Goal: Transaction & Acquisition: Purchase product/service

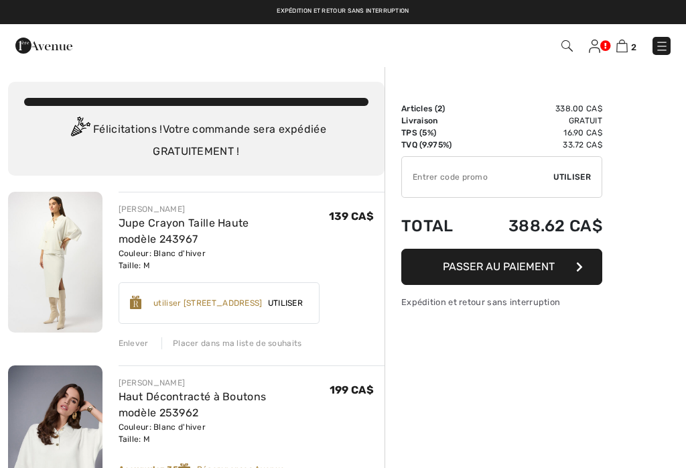
scroll to position [161, 0]
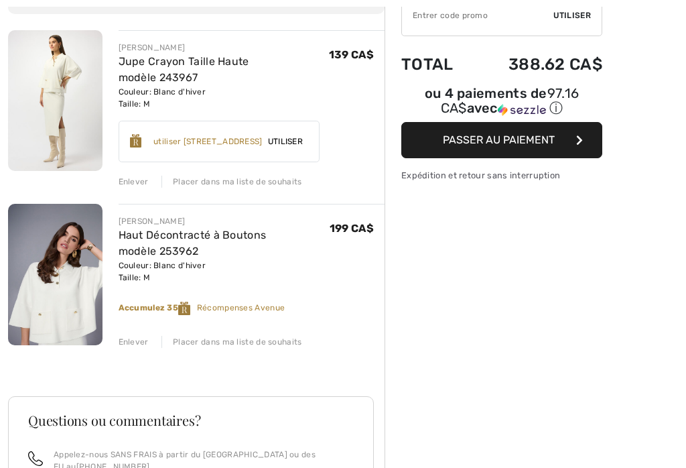
checkbox input "true"
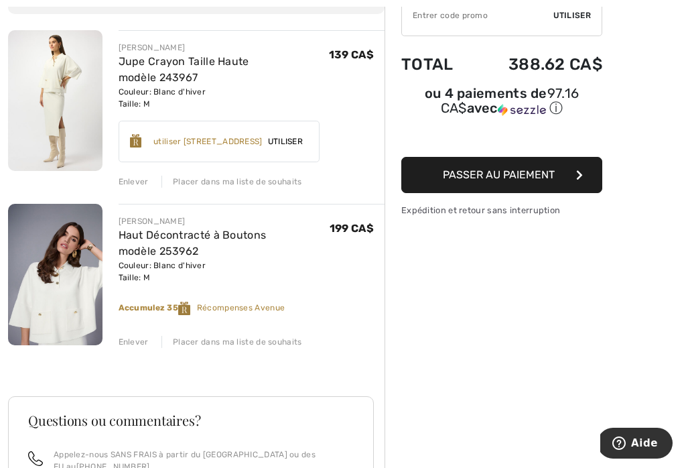
scroll to position [0, 0]
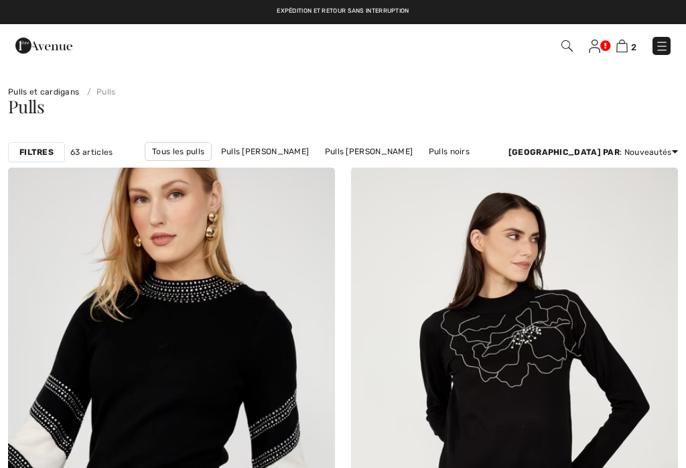
checkbox input "true"
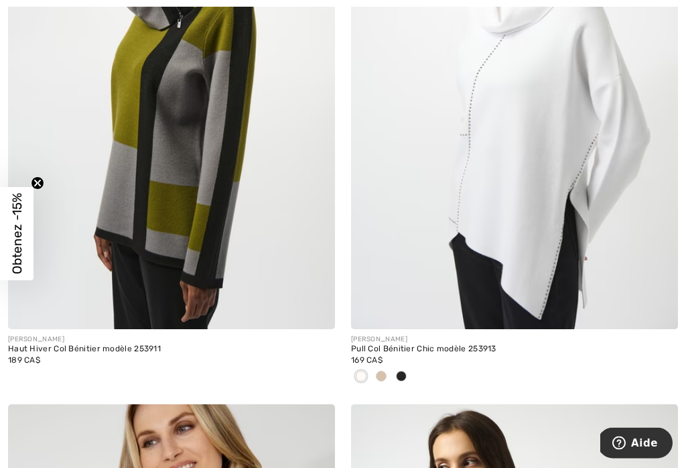
scroll to position [8354, 0]
click at [663, 303] on img at bounding box center [658, 309] width 12 height 12
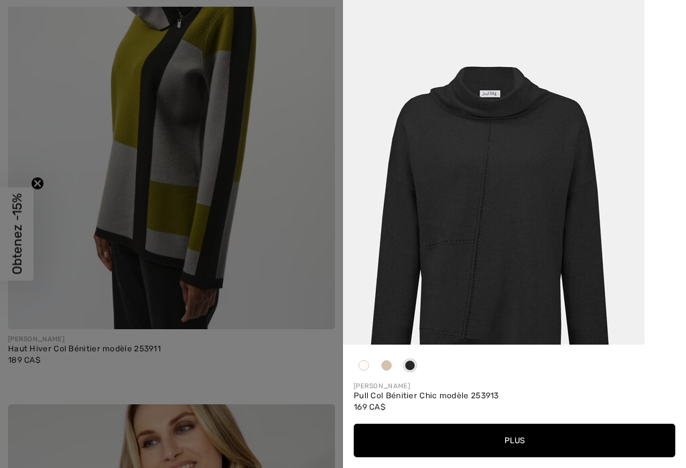
click at [511, 457] on button "Plus" at bounding box center [515, 440] width 322 height 34
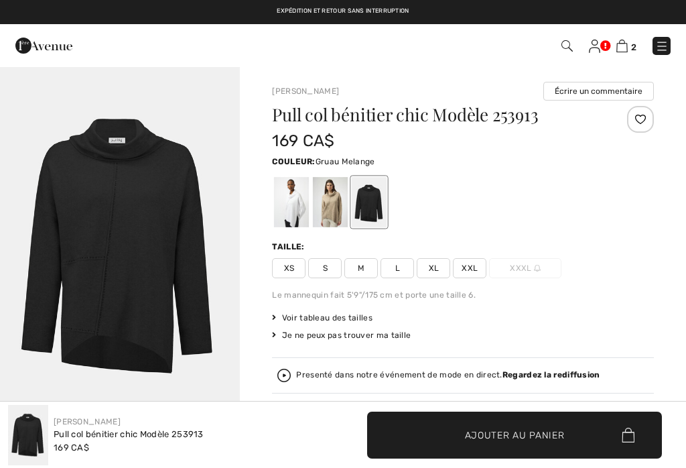
click at [337, 206] on div at bounding box center [330, 202] width 35 height 50
checkbox input "true"
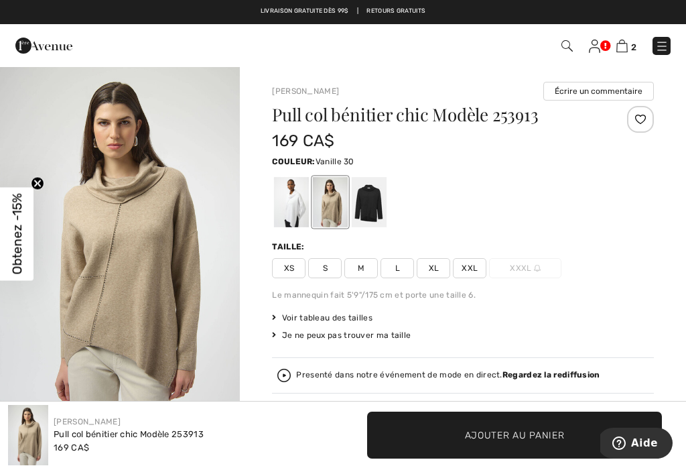
click at [293, 209] on div at bounding box center [291, 202] width 35 height 50
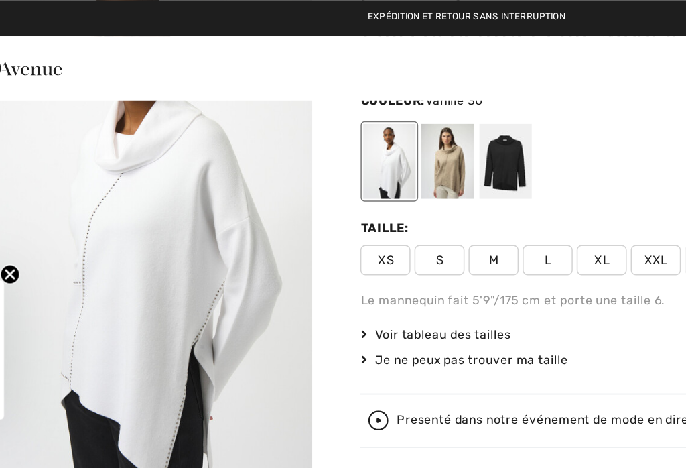
scroll to position [90, 0]
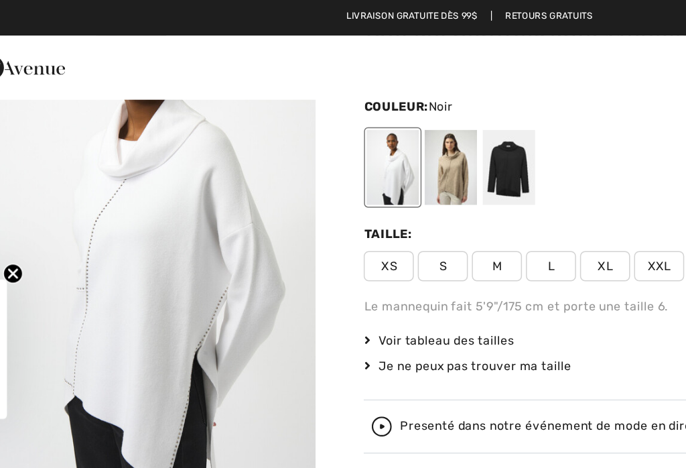
click at [352, 117] on div at bounding box center [369, 112] width 35 height 50
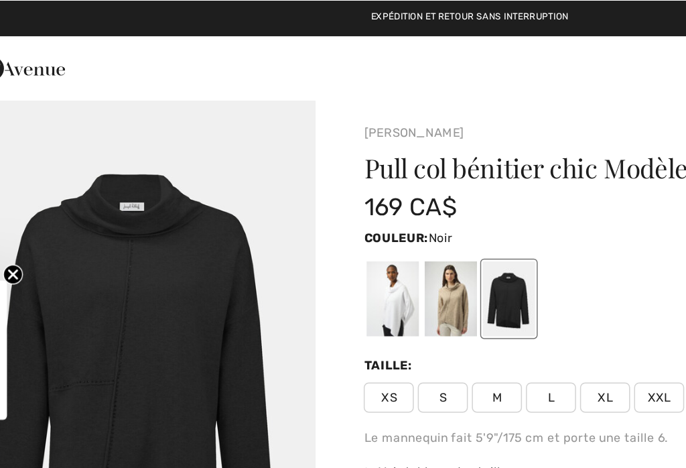
scroll to position [0, 0]
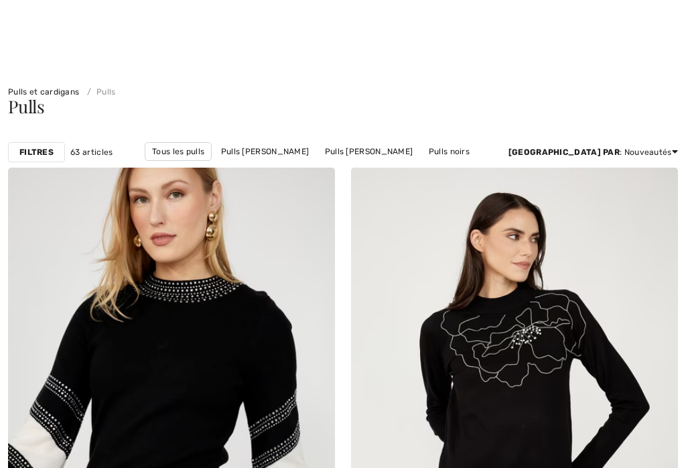
scroll to position [8801, 0]
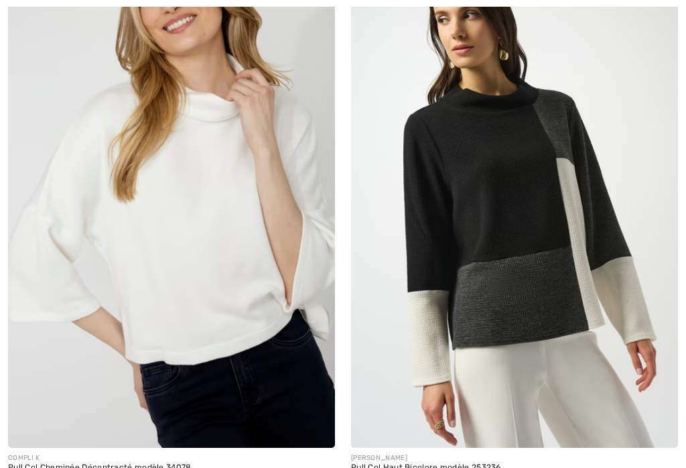
checkbox input "true"
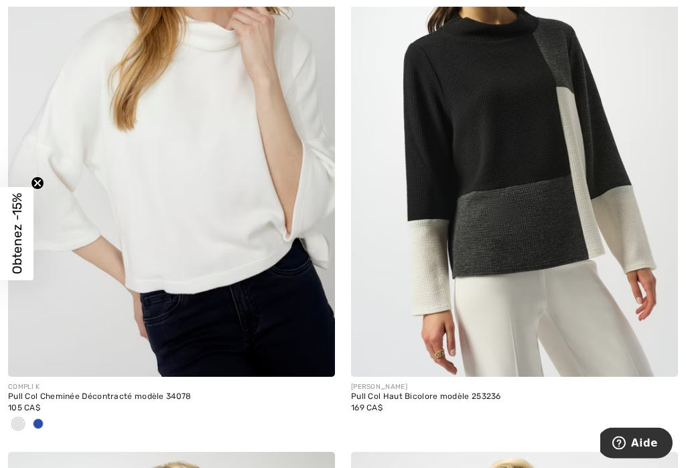
scroll to position [8872, 0]
click at [662, 350] on img at bounding box center [658, 356] width 12 height 12
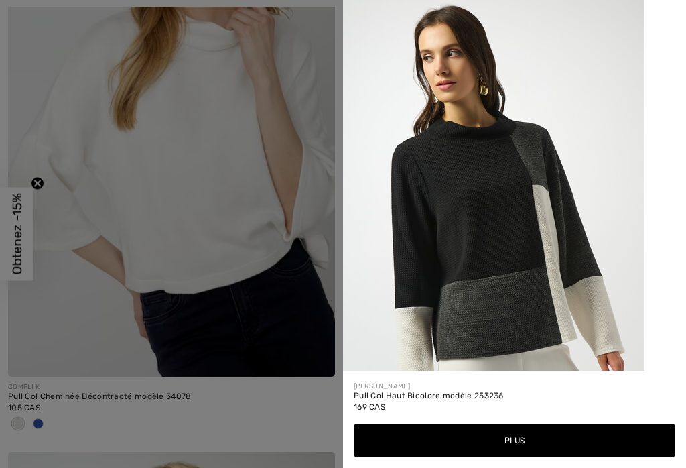
click at [507, 457] on button "Plus" at bounding box center [515, 440] width 322 height 34
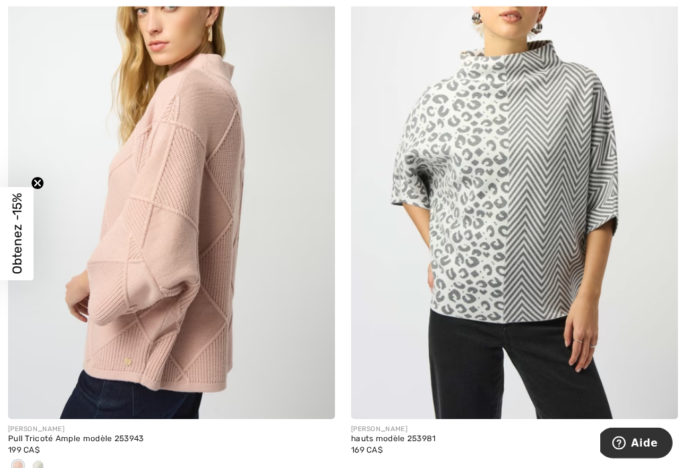
scroll to position [9395, 0]
click at [311, 399] on span at bounding box center [315, 398] width 27 height 27
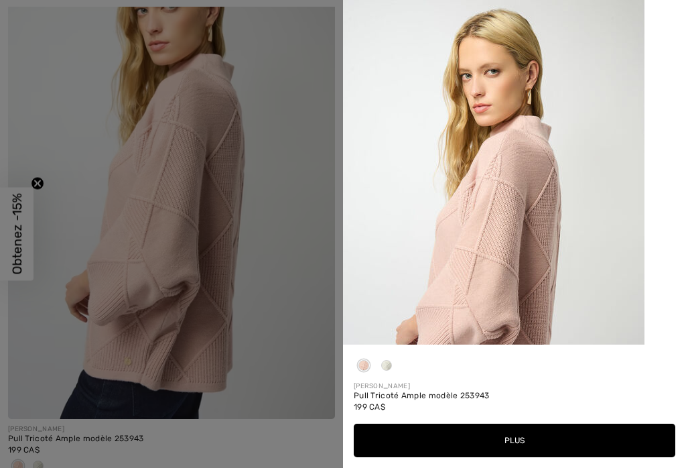
click at [524, 457] on button "Plus" at bounding box center [515, 440] width 322 height 34
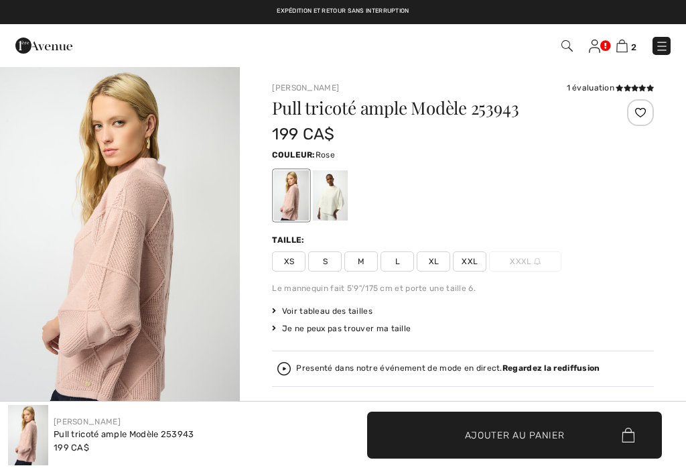
checkbox input "true"
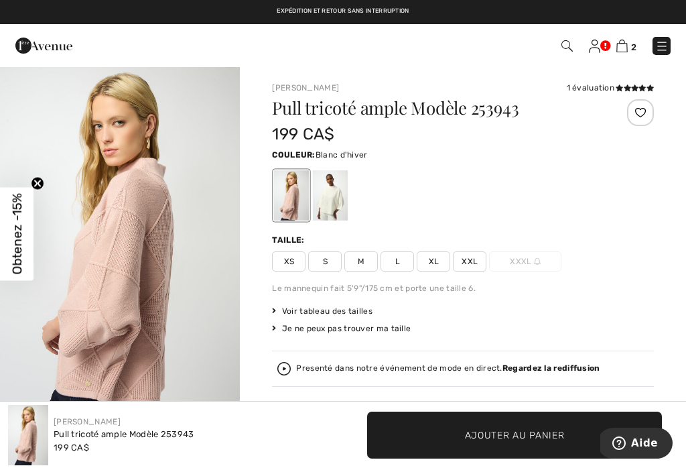
click at [330, 210] on div at bounding box center [330, 195] width 35 height 50
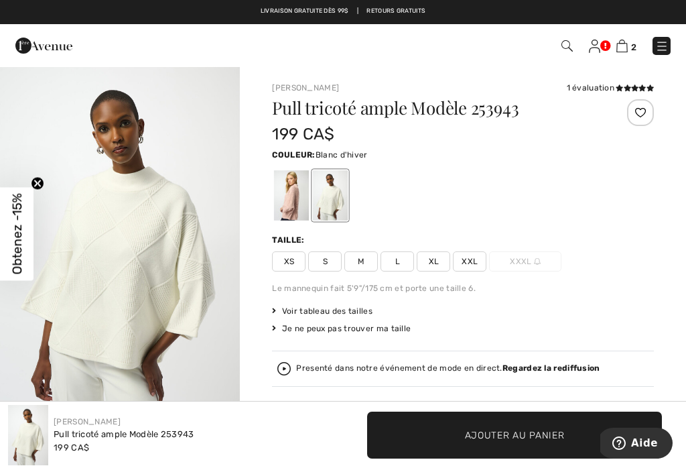
click at [652, 305] on div "Voir tableau des tailles" at bounding box center [463, 311] width 382 height 12
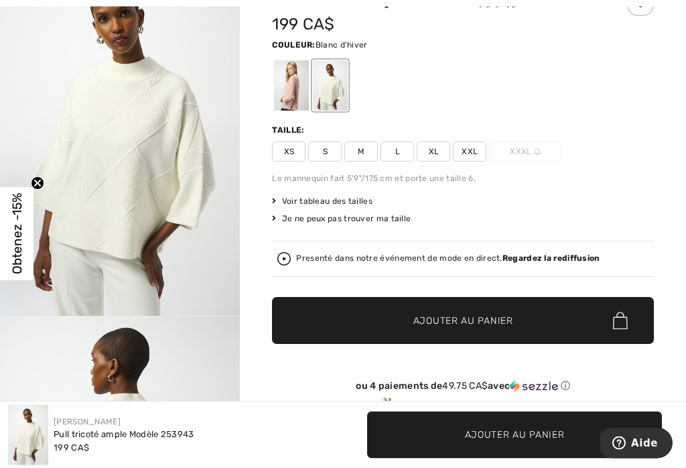
scroll to position [115, 0]
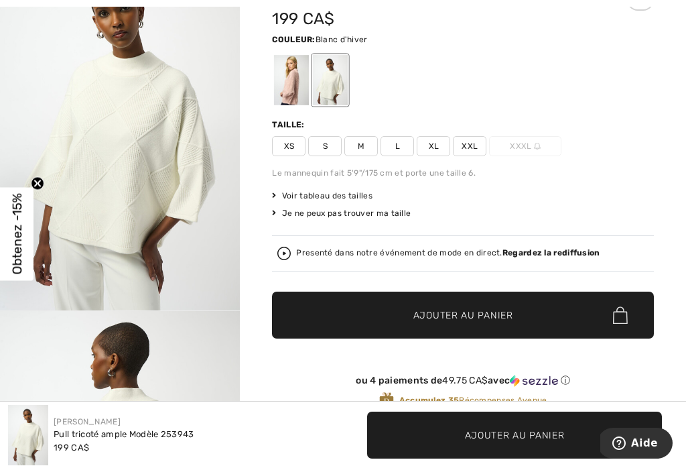
click at [631, 365] on div "ou 4 paiements de 49.75 CA$ avec ⓘ Accumulez 35 Récompenses Avenue" at bounding box center [463, 394] width 382 height 72
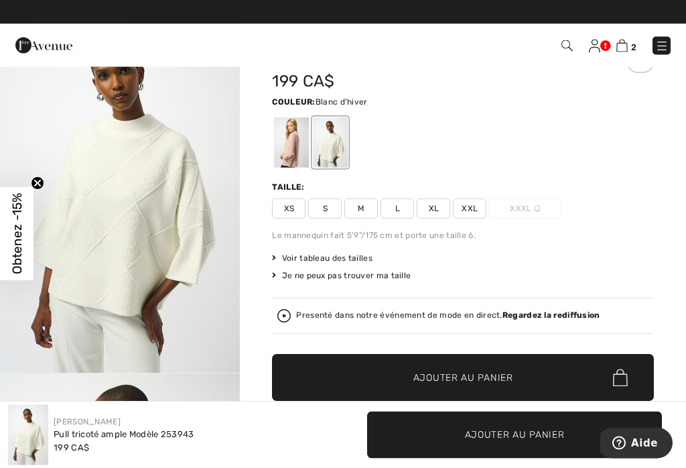
scroll to position [53, 0]
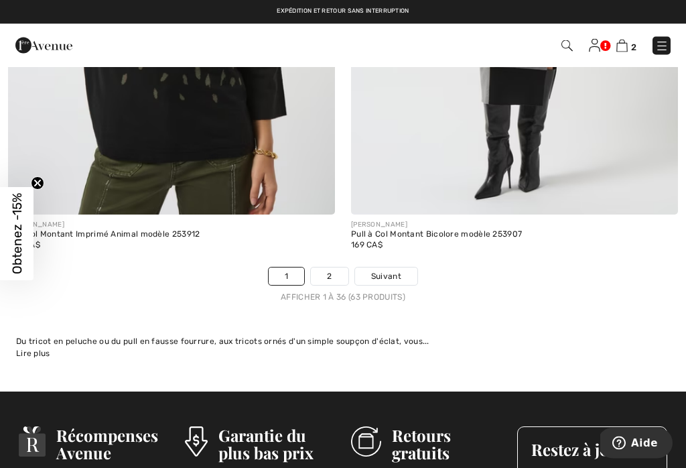
scroll to position [10165, 0]
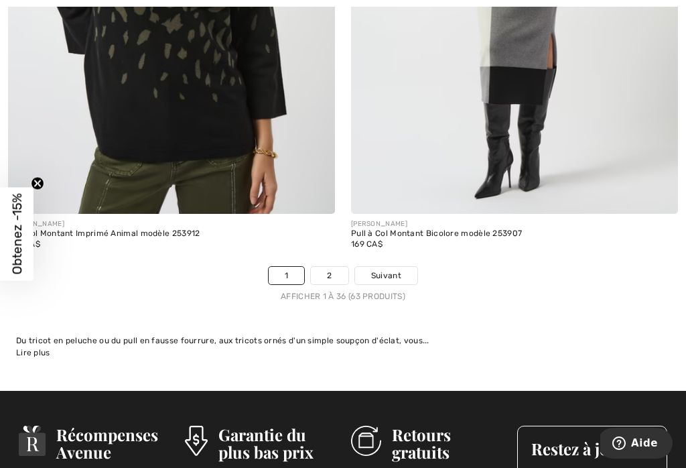
click at [395, 269] on span "Suivant" at bounding box center [386, 275] width 30 height 12
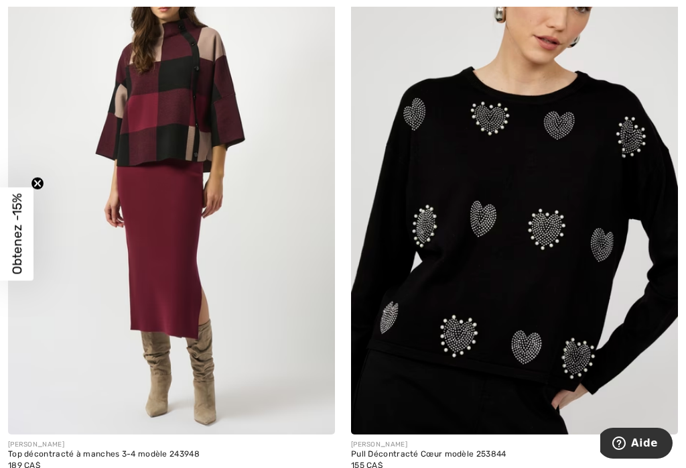
click at [300, 427] on div at bounding box center [307, 407] width 56 height 56
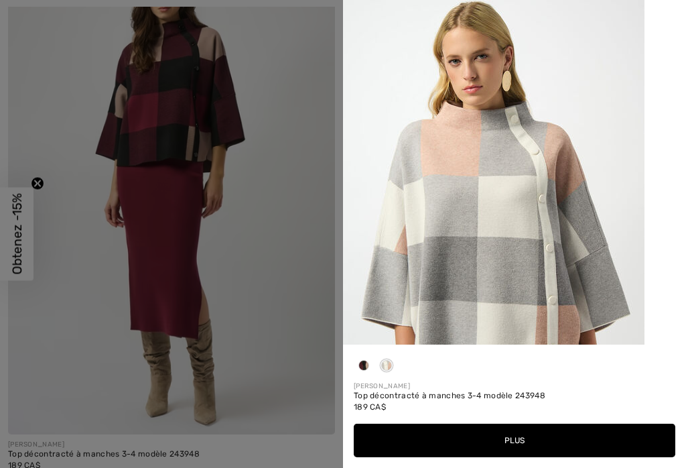
click at [531, 454] on button "Plus" at bounding box center [515, 440] width 322 height 34
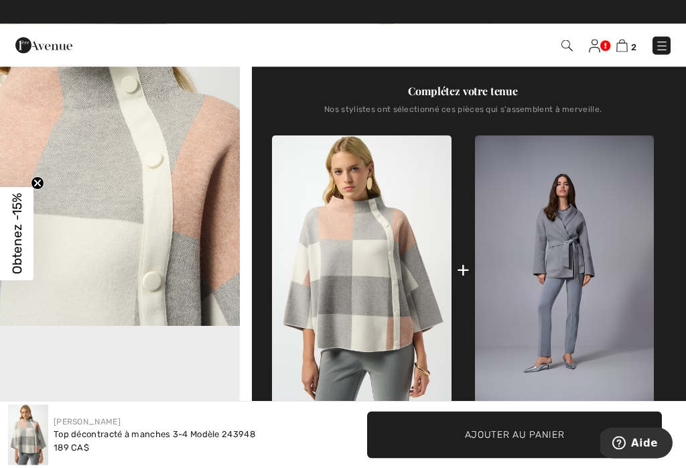
scroll to position [460, 0]
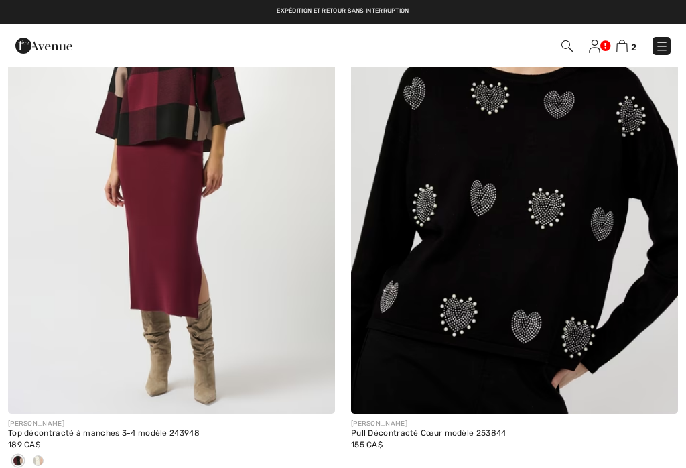
checkbox input "true"
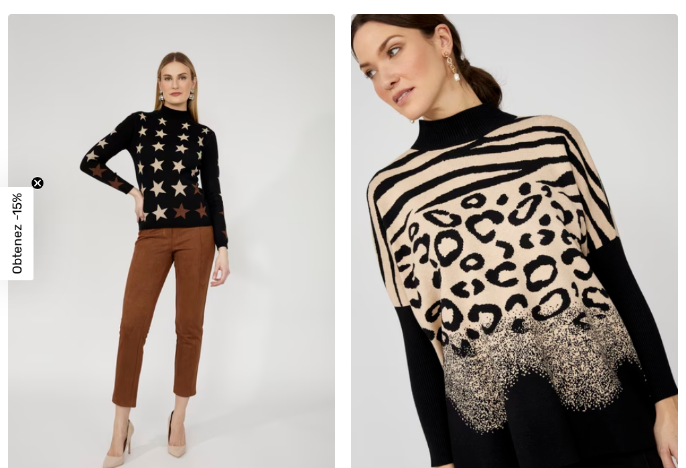
scroll to position [747, 0]
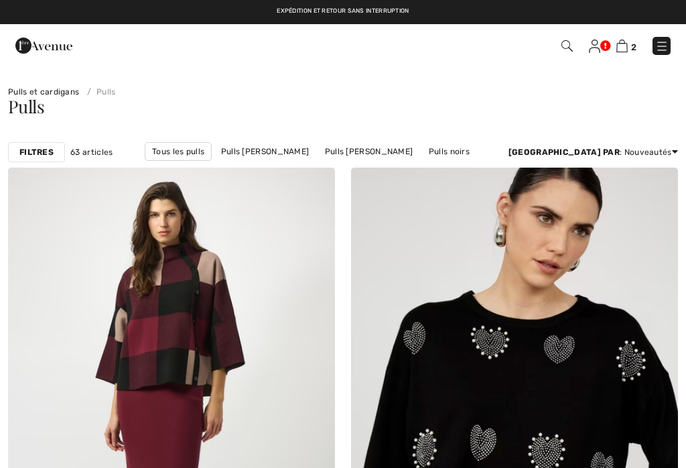
scroll to position [768, 0]
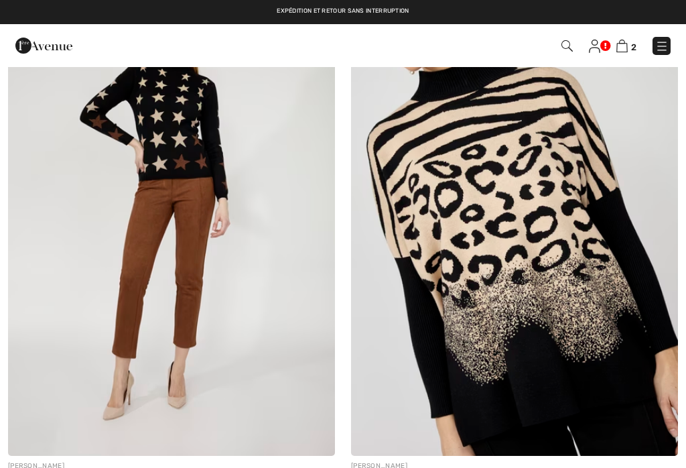
checkbox input "true"
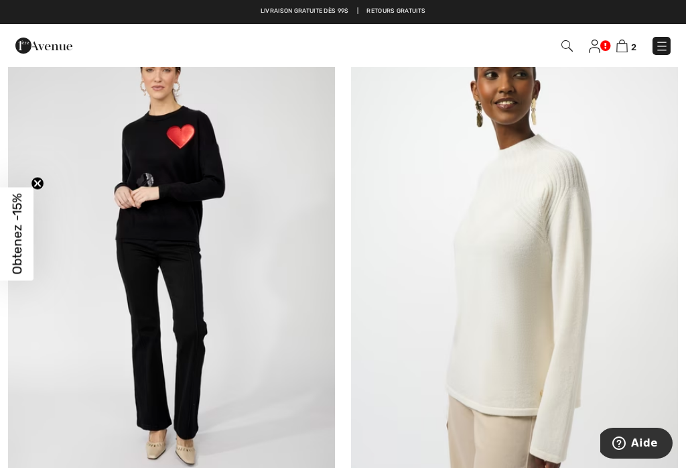
scroll to position [5204, 0]
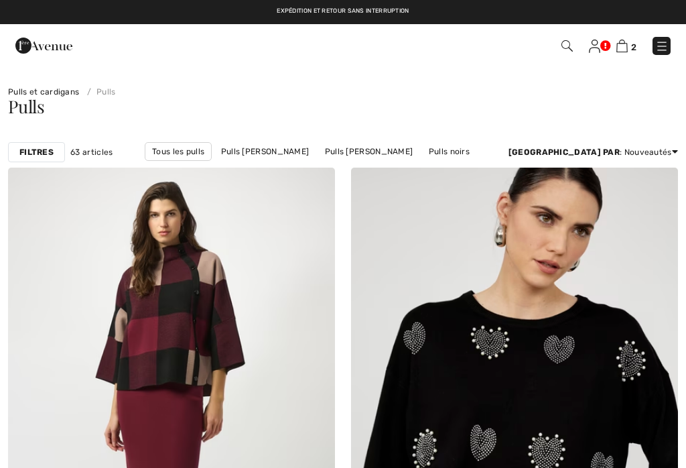
checkbox input "true"
click at [628, 49] on img at bounding box center [621, 46] width 11 height 13
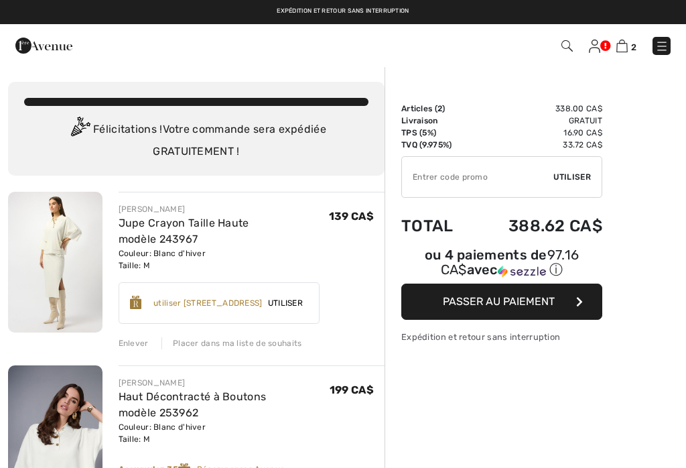
checkbox input "true"
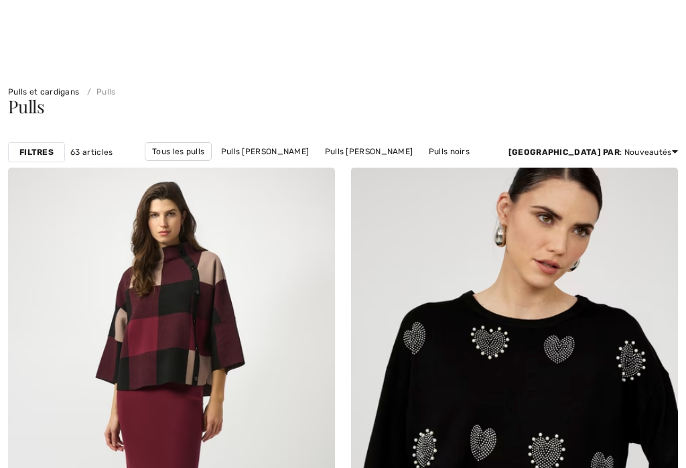
scroll to position [273, 0]
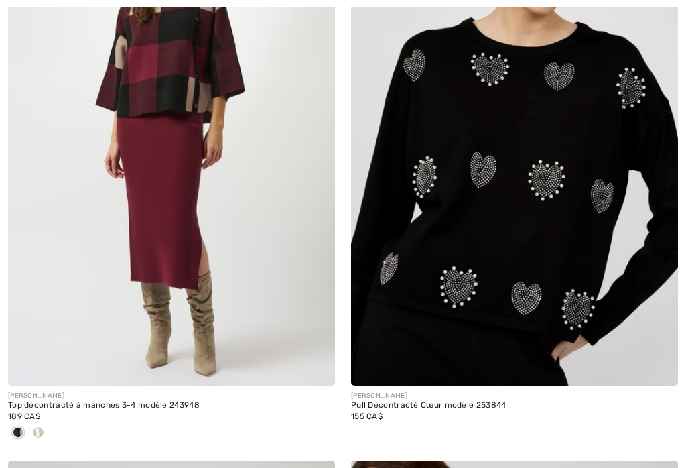
checkbox input "true"
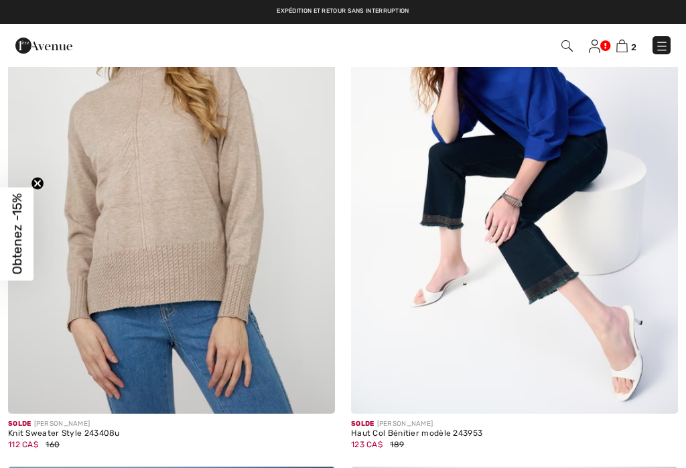
scroll to position [3587, 0]
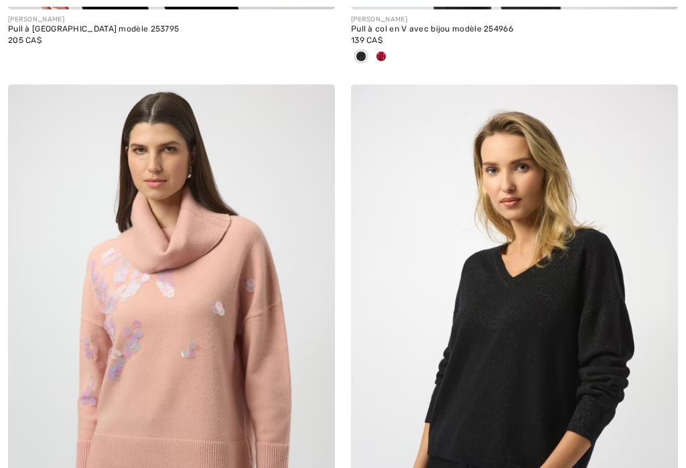
checkbox input "true"
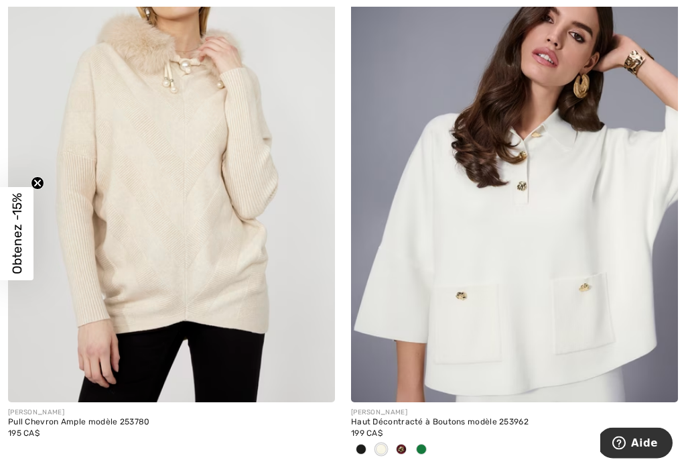
scroll to position [7715, 0]
click at [662, 376] on img at bounding box center [658, 382] width 12 height 12
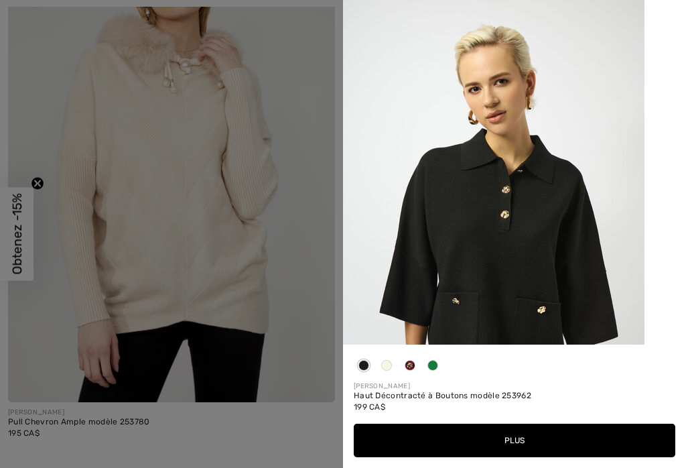
click at [507, 457] on button "Plus" at bounding box center [515, 440] width 322 height 34
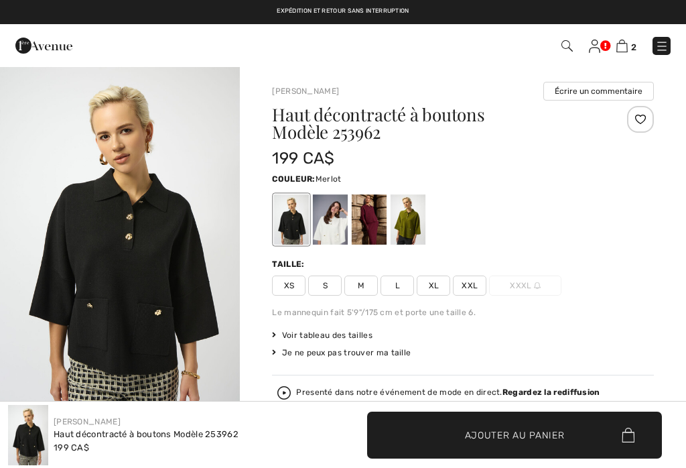
click at [373, 224] on div at bounding box center [369, 219] width 35 height 50
checkbox input "true"
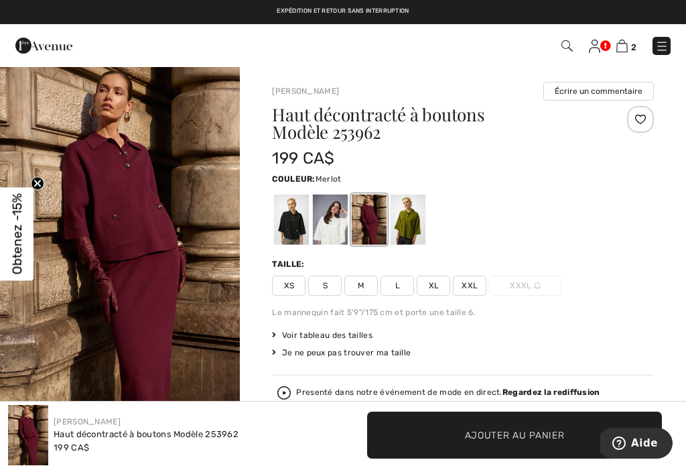
click at [626, 52] on img at bounding box center [621, 46] width 11 height 13
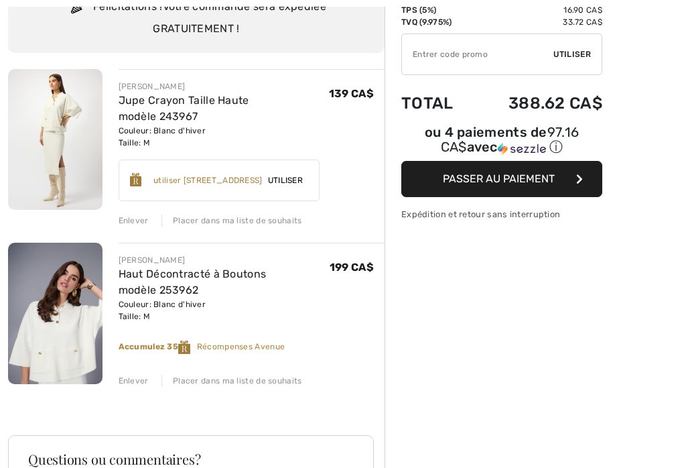
checkbox input "true"
